Goal: Obtain resource: Obtain resource

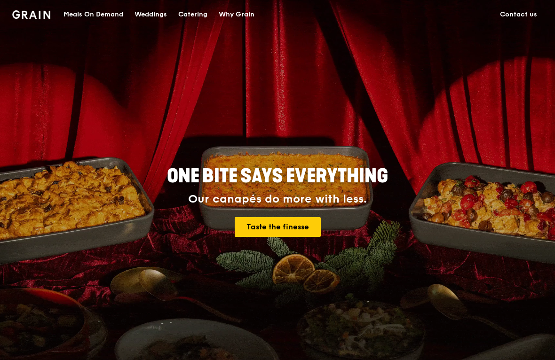
click at [194, 16] on div "Catering" at bounding box center [192, 14] width 29 height 28
click at [182, 14] on div "Catering" at bounding box center [192, 14] width 29 height 28
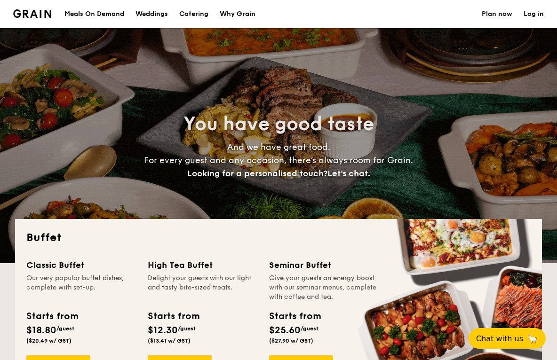
select select
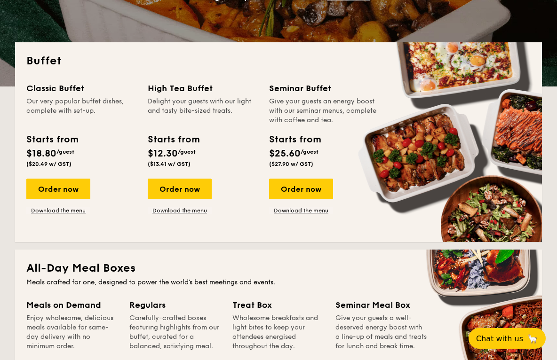
scroll to position [176, 0]
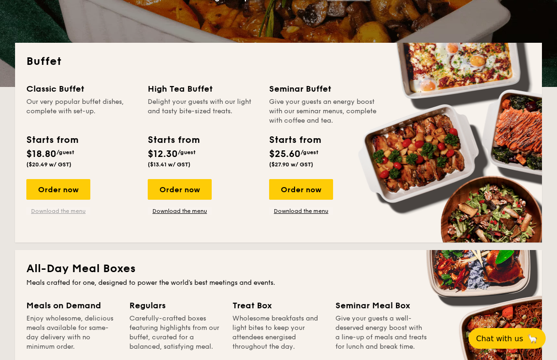
click at [63, 211] on link "Download the menu" at bounding box center [58, 212] width 64 height 8
click at [301, 212] on link "Download the menu" at bounding box center [301, 212] width 64 height 8
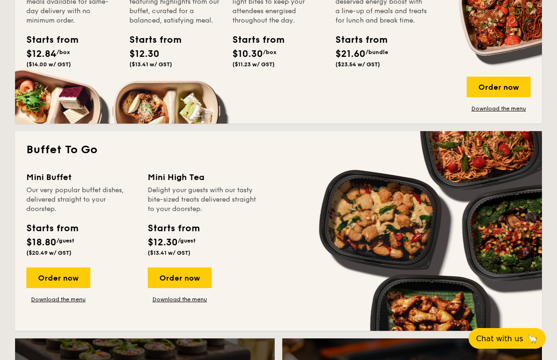
scroll to position [506, 0]
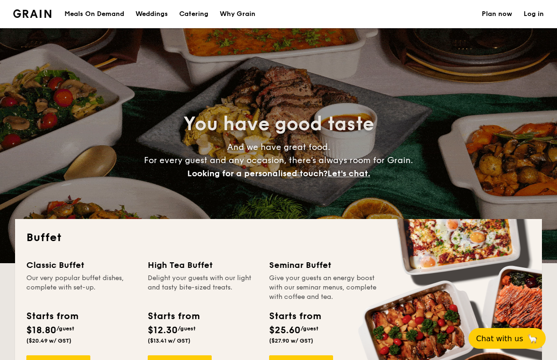
select select
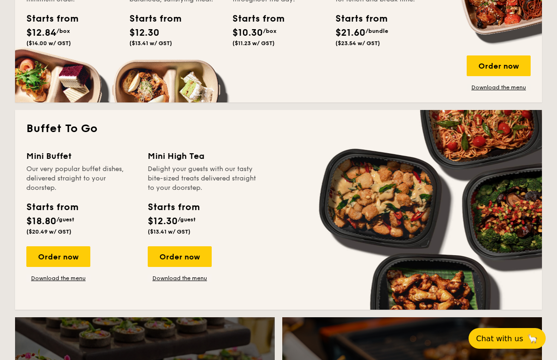
scroll to position [541, 0]
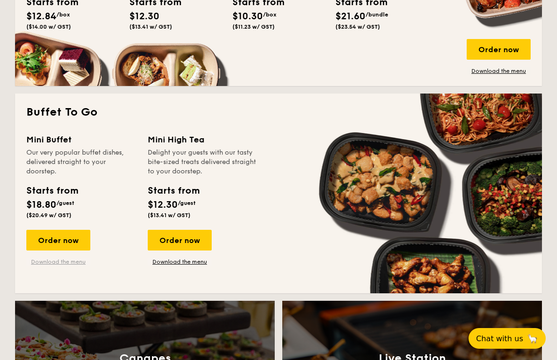
click at [59, 264] on link "Download the menu" at bounding box center [58, 262] width 64 height 8
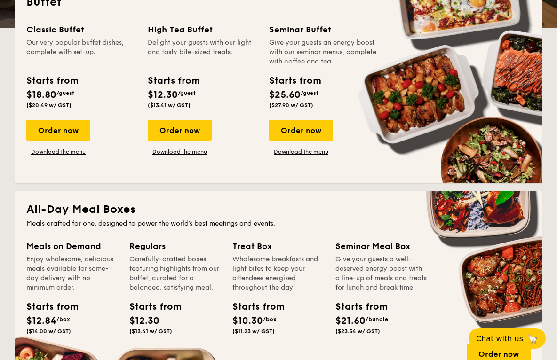
scroll to position [236, 0]
